Goal: Information Seeking & Learning: Stay updated

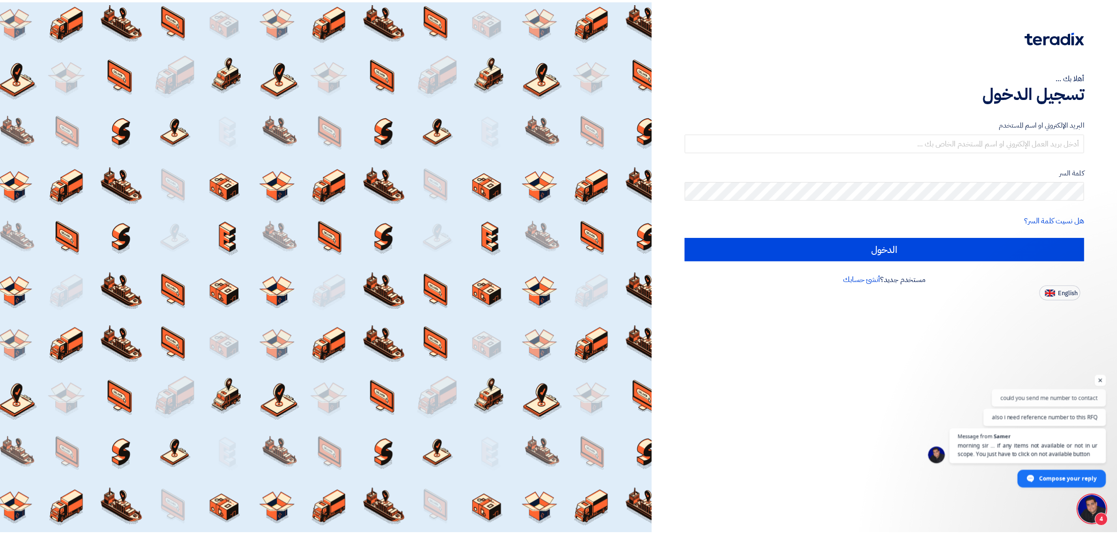
scroll to position [151, 0]
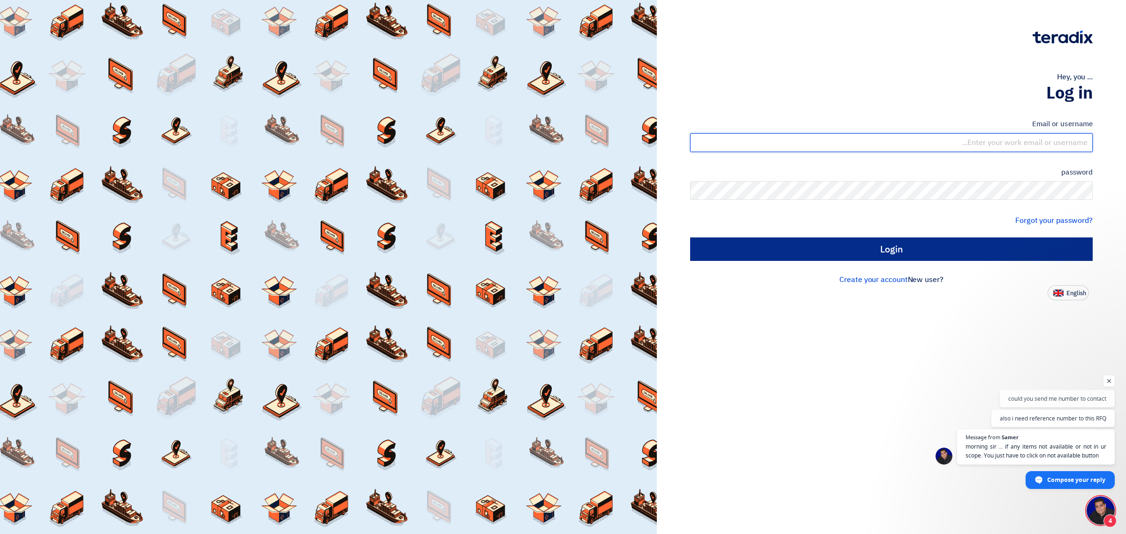
type input "[EMAIL_ADDRESS][DOMAIN_NAME]"
click at [1029, 242] on input "Login" at bounding box center [891, 248] width 403 height 23
type input "Sign in"
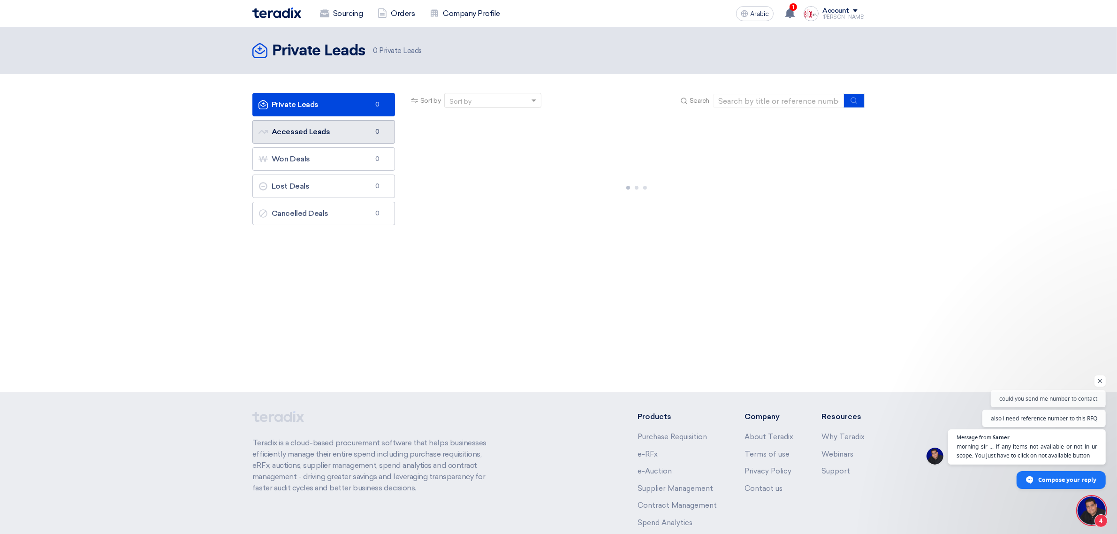
click at [322, 135] on font "Accessed Leads" at bounding box center [301, 131] width 58 height 9
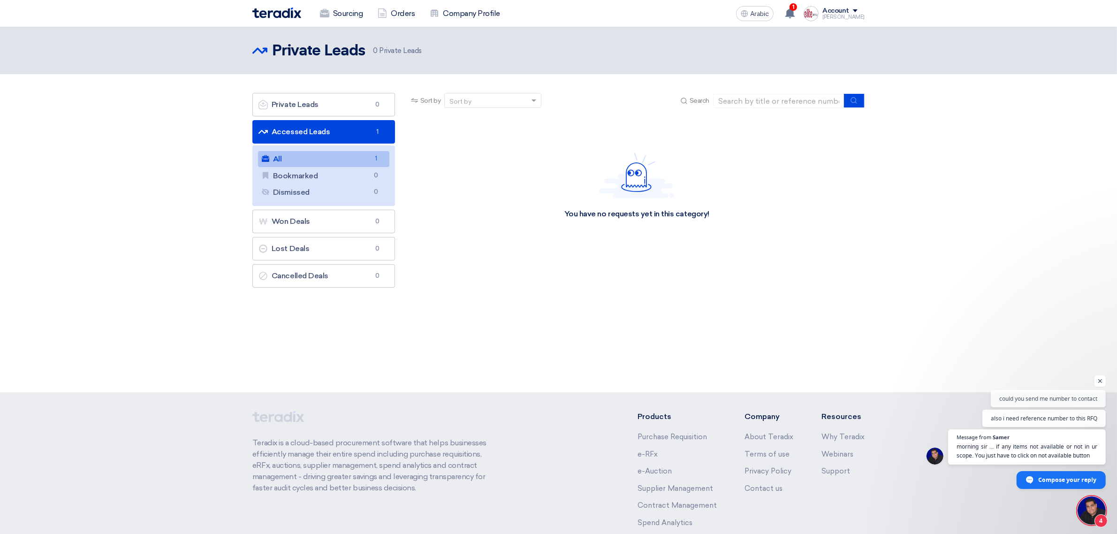
click at [331, 153] on link "All All 1" at bounding box center [323, 159] width 131 height 16
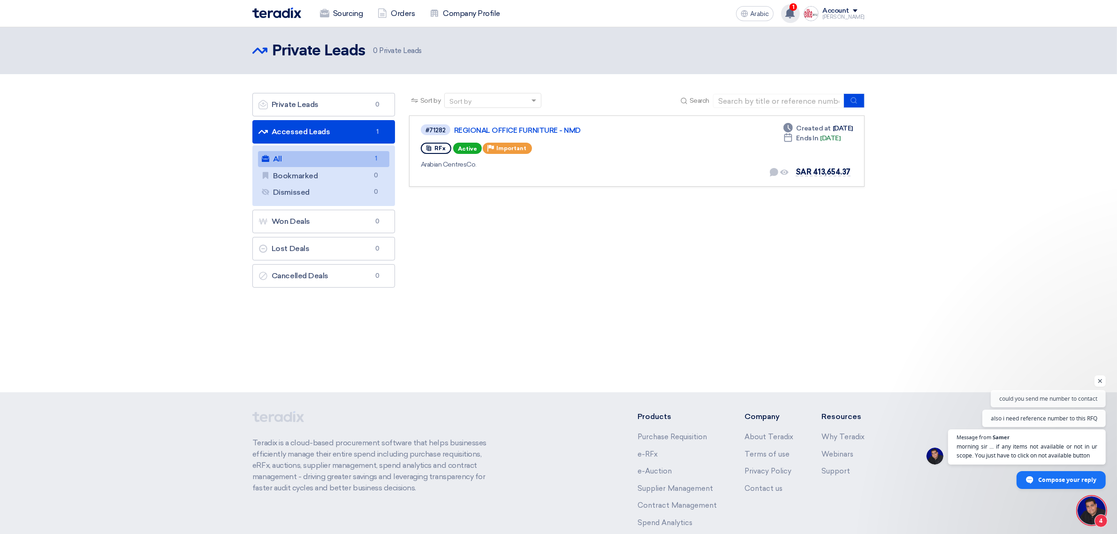
click at [796, 19] on div "1 A request has been edited! - "REGIONAL OFFICE FURNITURE - NMD". 2 hours ago S…" at bounding box center [790, 13] width 19 height 19
click at [722, 43] on font "A request has been edited! - "REGIONAL OFFICE FURNITURE - NMD"." at bounding box center [729, 37] width 132 height 15
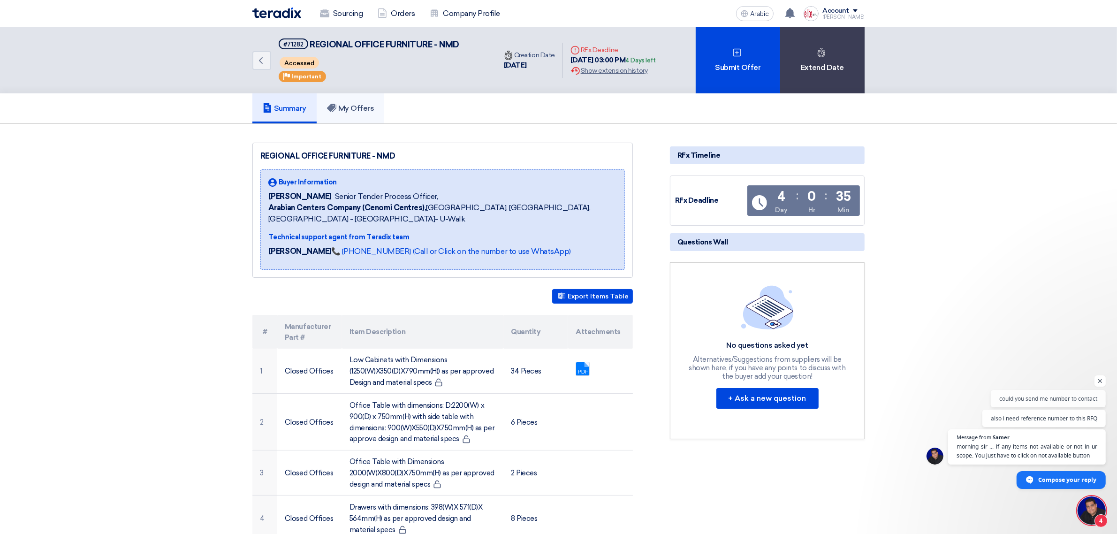
click at [363, 107] on font "My Offers" at bounding box center [356, 108] width 36 height 9
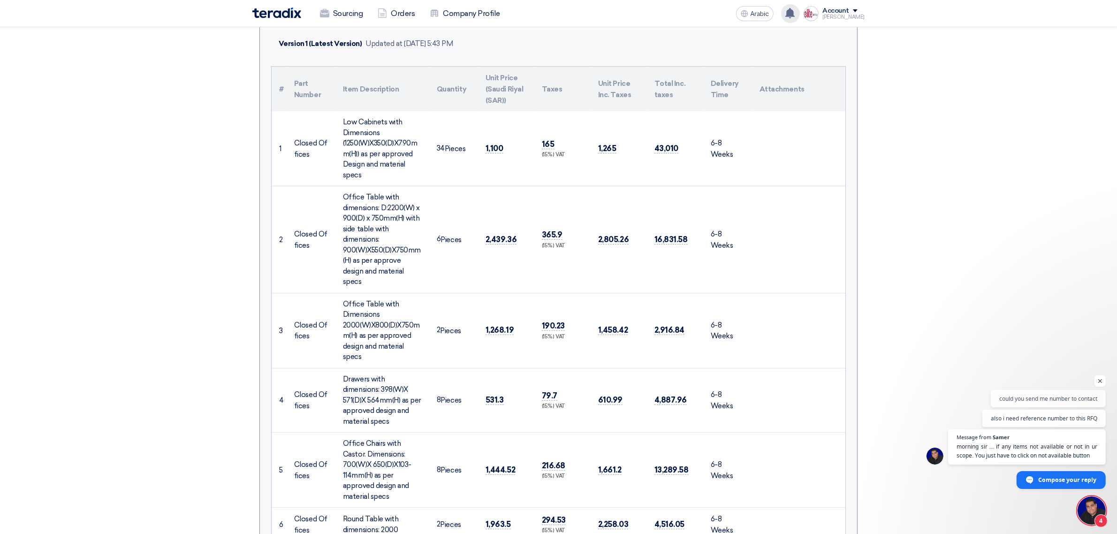
scroll to position [207, 0]
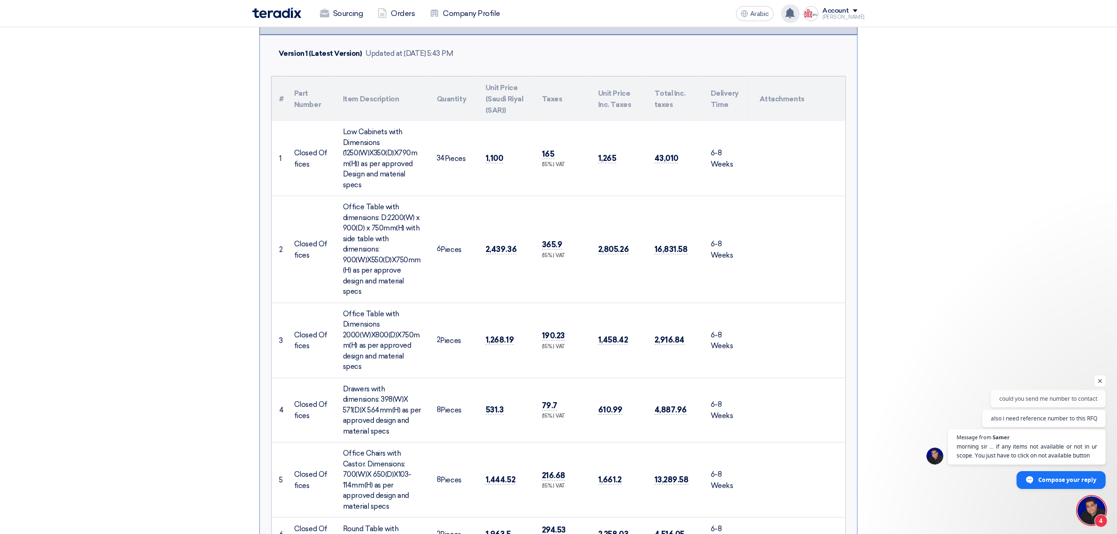
click at [795, 9] on use at bounding box center [790, 13] width 9 height 10
click at [756, 37] on font "A request has been edited! - "REGIONAL OFFICE FURNITURE - NMD"." at bounding box center [729, 37] width 132 height 15
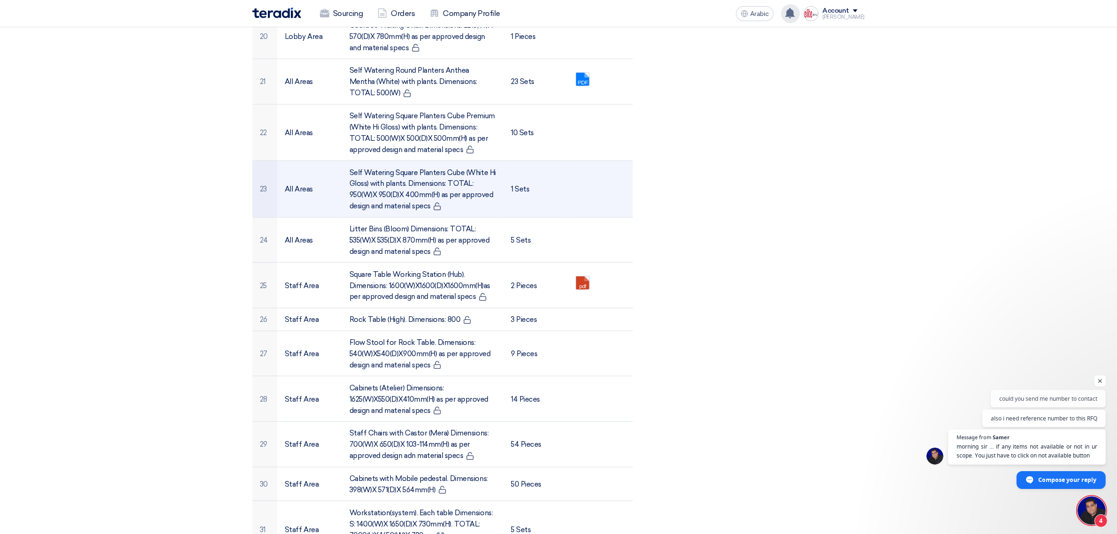
scroll to position [1087, 0]
